Goal: Task Accomplishment & Management: Manage account settings

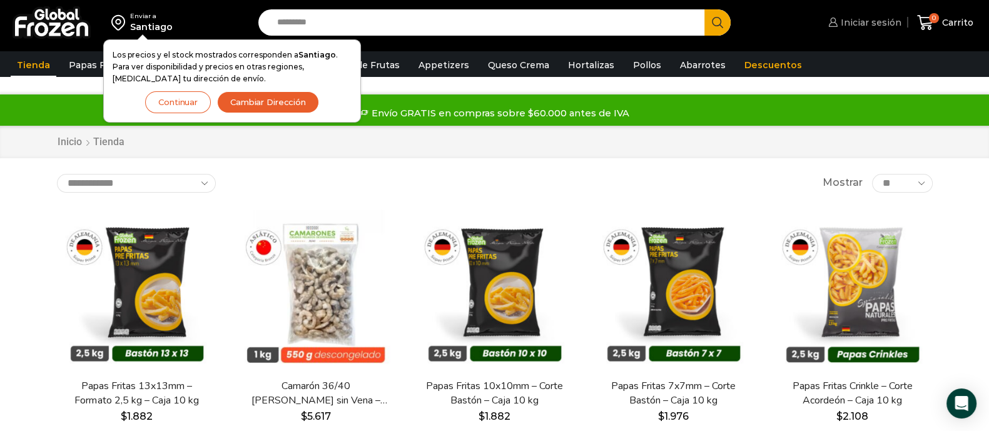
click at [791, 14] on link "Iniciar sesión" at bounding box center [863, 22] width 76 height 25
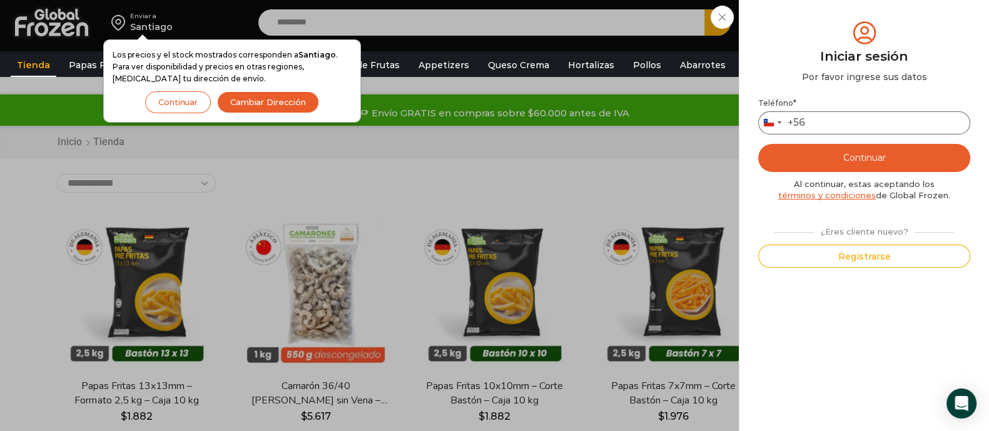
click at [791, 124] on input "Teléfono *" at bounding box center [864, 122] width 212 height 23
type input "*********"
click at [791, 155] on button "Continuar" at bounding box center [864, 158] width 212 height 28
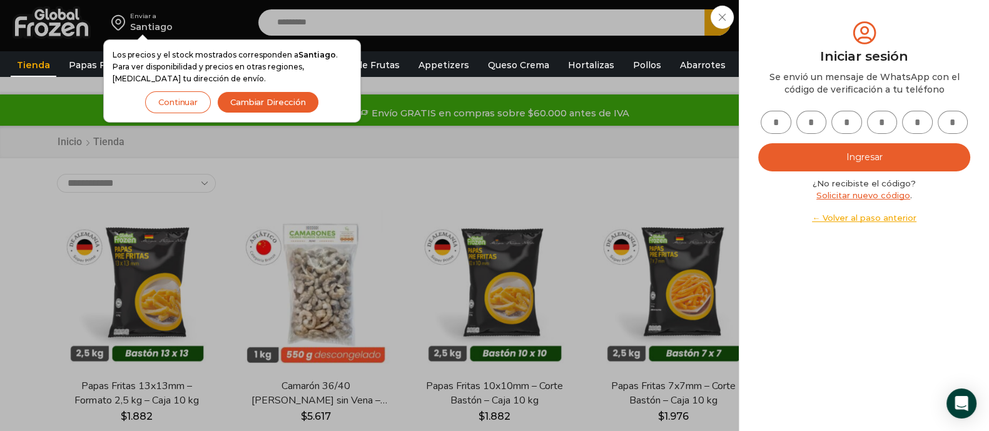
click at [762, 124] on input "text" at bounding box center [776, 122] width 31 height 23
type input "*"
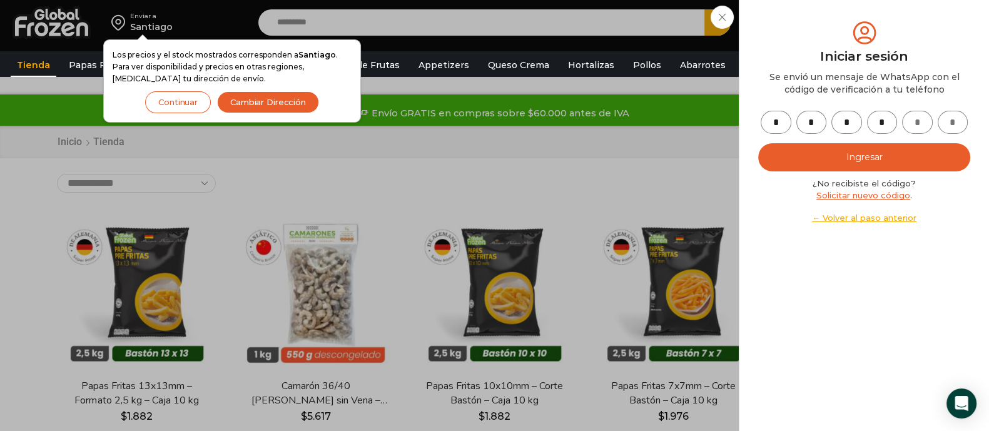
type input "*"
click at [758, 143] on button "Ingresar" at bounding box center [864, 157] width 212 height 28
